Goal: Transaction & Acquisition: Purchase product/service

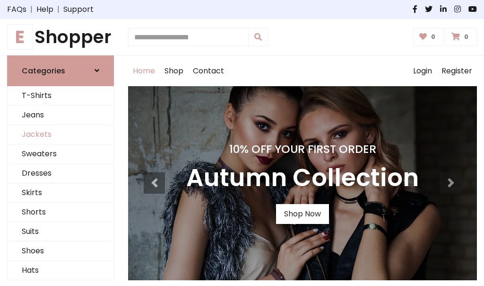
click at [61, 134] on link "Jackets" at bounding box center [61, 134] width 106 height 19
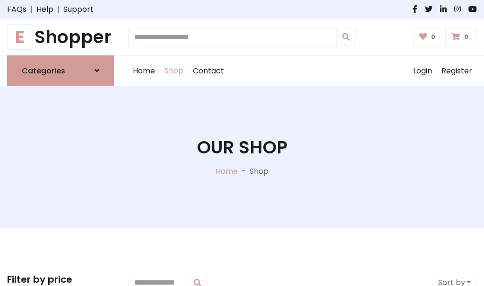
scroll to position [428, 0]
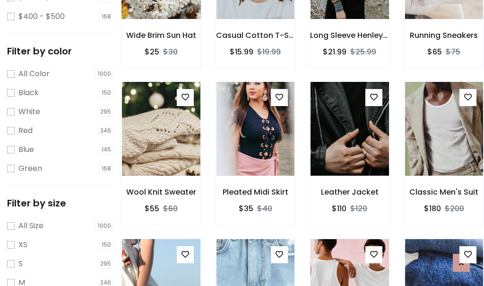
scroll to position [48, 0]
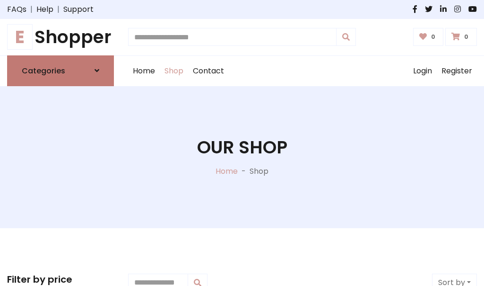
click at [61, 70] on h6 "Categories" at bounding box center [44, 70] width 44 height 9
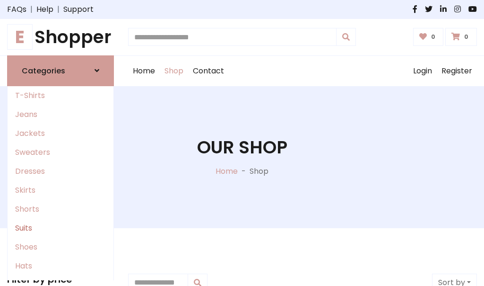
click at [61, 228] on link "Suits" at bounding box center [61, 228] width 106 height 19
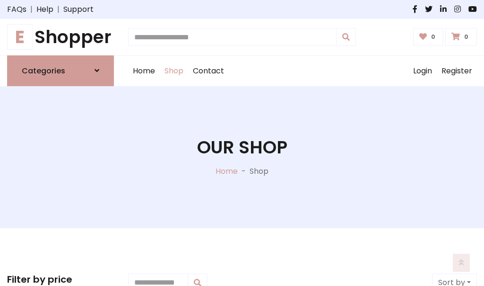
scroll to position [683, 0]
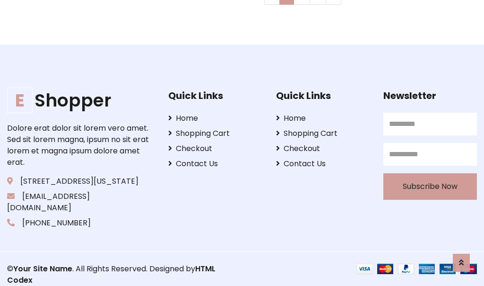
scroll to position [0, 0]
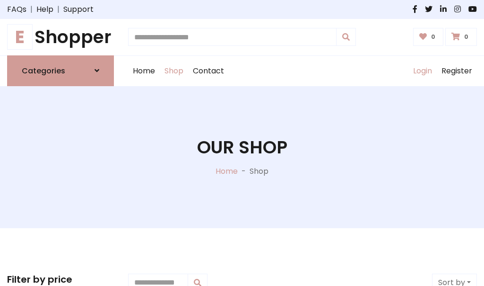
click at [422, 70] on link "Login" at bounding box center [423, 71] width 28 height 30
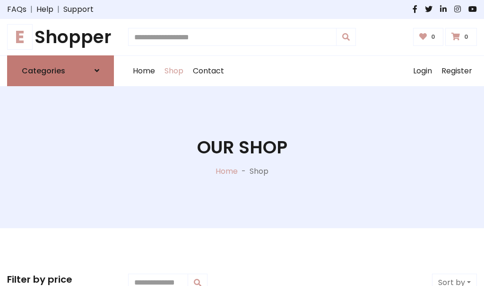
click at [97, 70] on icon at bounding box center [97, 71] width 5 height 8
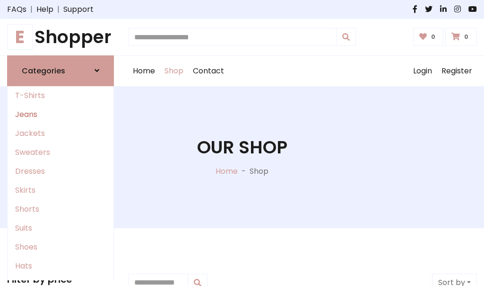
click at [61, 114] on link "Jeans" at bounding box center [61, 114] width 106 height 19
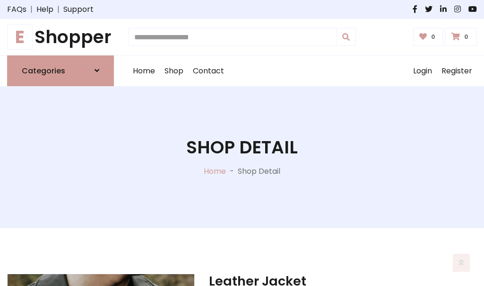
scroll to position [884, 0]
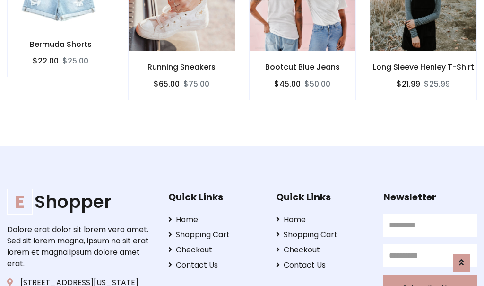
scroll to position [883, 0]
